Goal: Task Accomplishment & Management: Complete application form

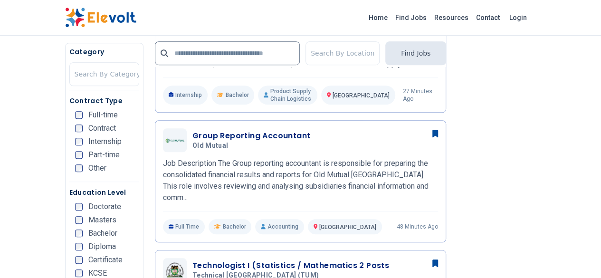
scroll to position [326, 0]
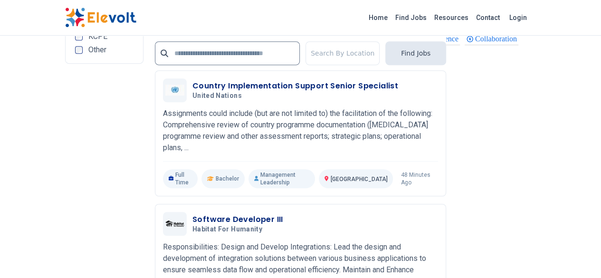
scroll to position [2156, 0]
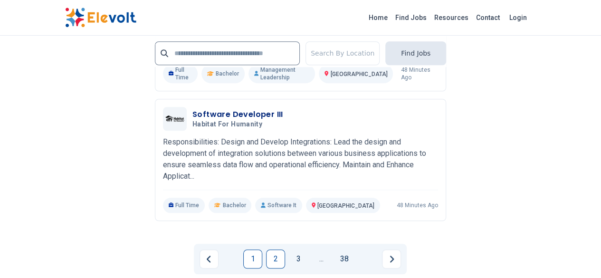
click at [275, 249] on link "2" at bounding box center [275, 258] width 19 height 19
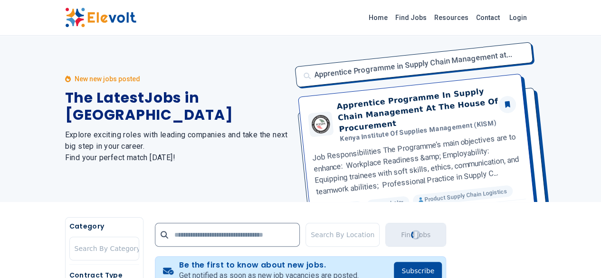
scroll to position [0, 0]
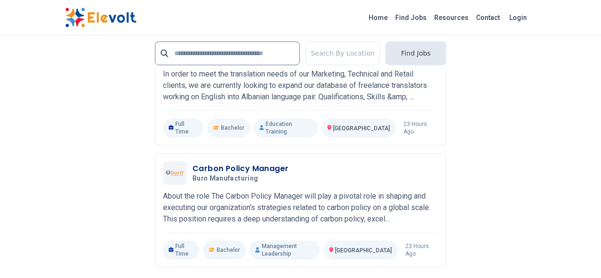
scroll to position [2108, 0]
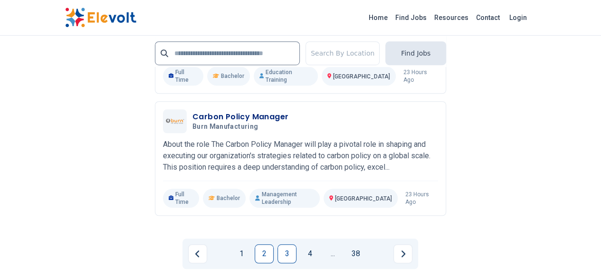
click at [285, 244] on link "3" at bounding box center [286, 253] width 19 height 19
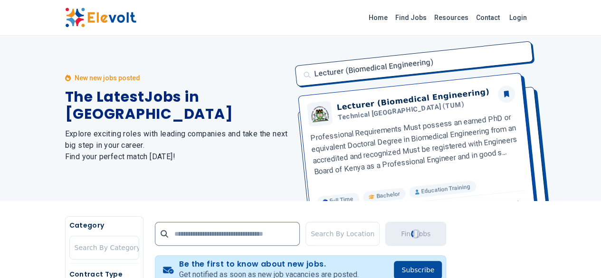
scroll to position [0, 0]
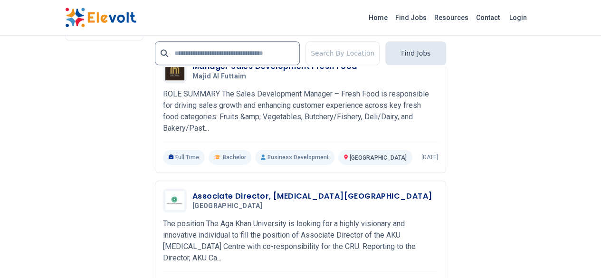
scroll to position [2079, 0]
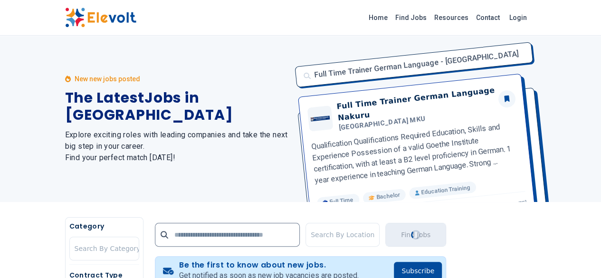
scroll to position [0, 0]
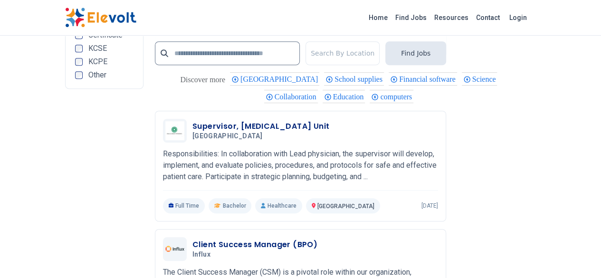
scroll to position [2016, 0]
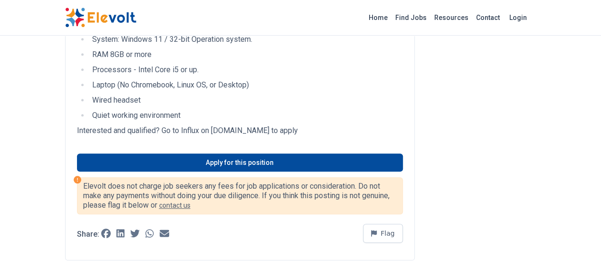
scroll to position [338, 0]
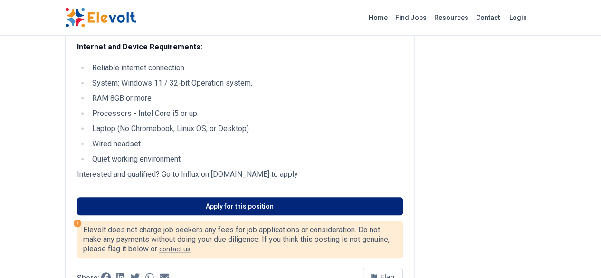
click at [209, 197] on link "Apply for this position" at bounding box center [240, 206] width 326 height 18
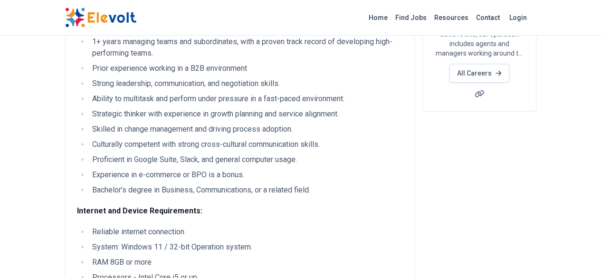
scroll to position [150, 0]
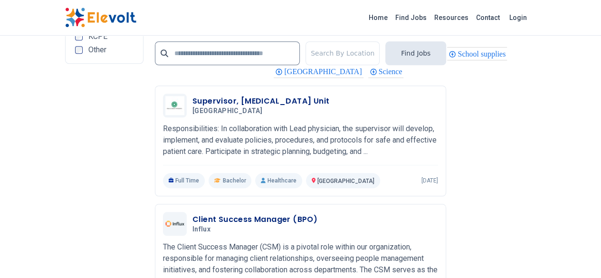
scroll to position [2155, 0]
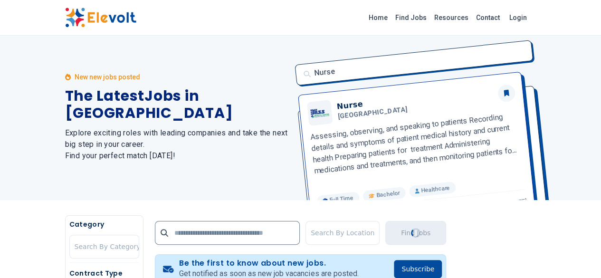
scroll to position [0, 0]
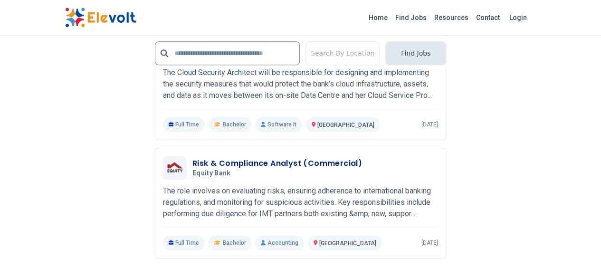
scroll to position [2134, 0]
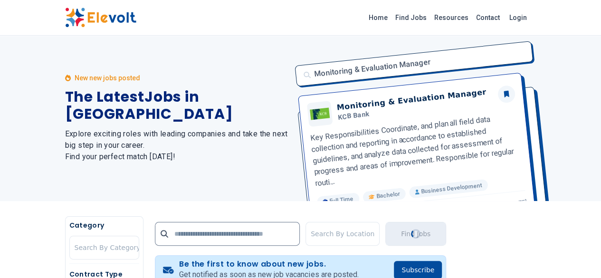
scroll to position [0, 0]
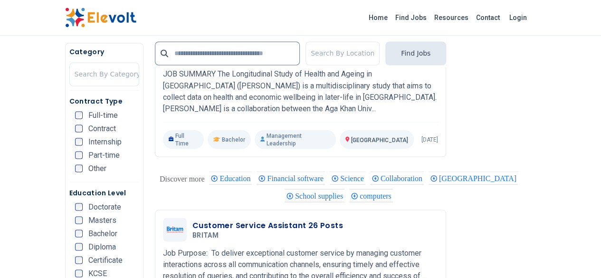
scroll to position [823, 0]
click at [314, 246] on p "Job Purpose: To deliver exceptional customer service by managing customer inter…" at bounding box center [300, 263] width 275 height 34
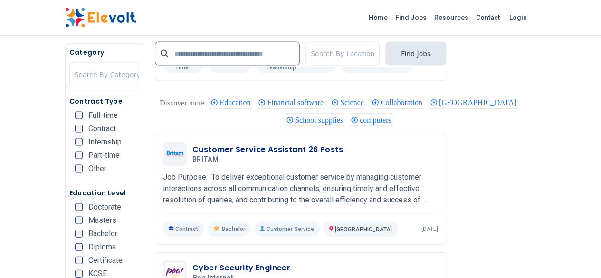
scroll to position [899, 0]
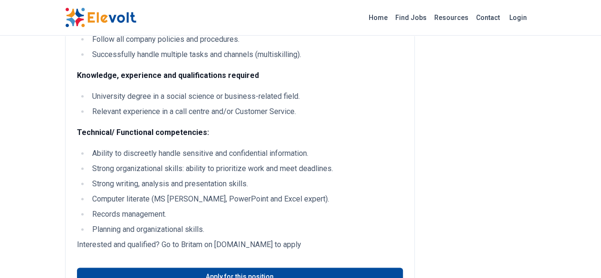
scroll to position [547, 0]
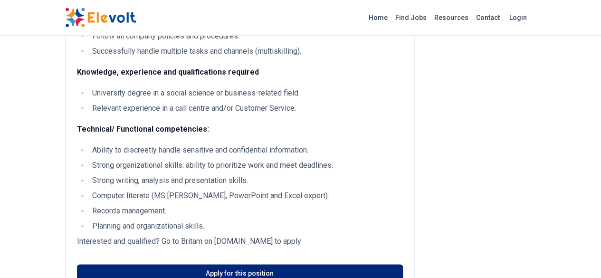
click at [185, 264] on link "Apply for this position" at bounding box center [240, 273] width 326 height 18
